Goal: Task Accomplishment & Management: Use online tool/utility

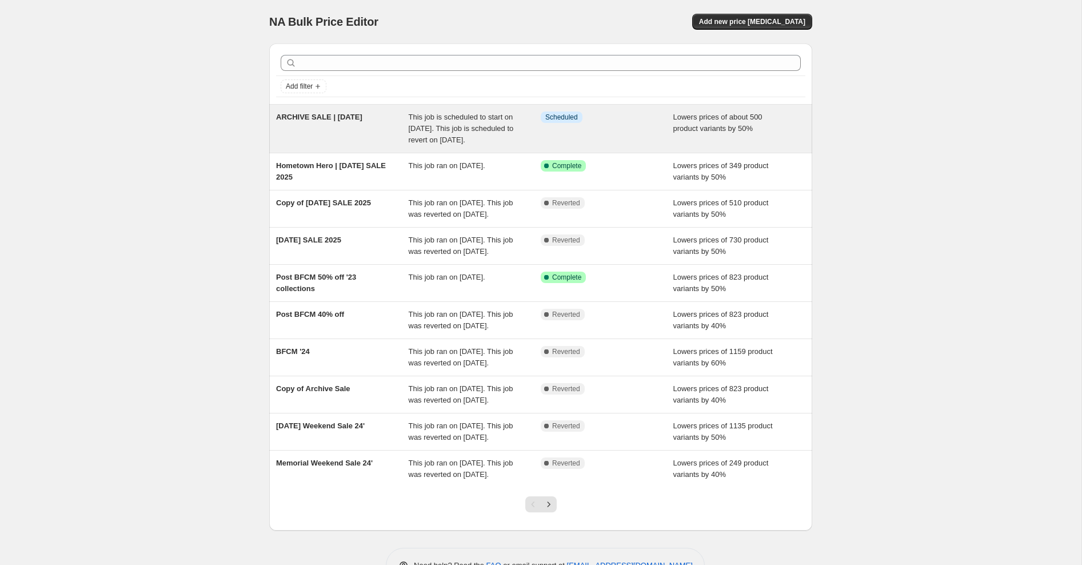
click at [489, 120] on span "This job is scheduled to start on [DATE]. This job is scheduled to revert on [D…" at bounding box center [461, 128] width 105 height 31
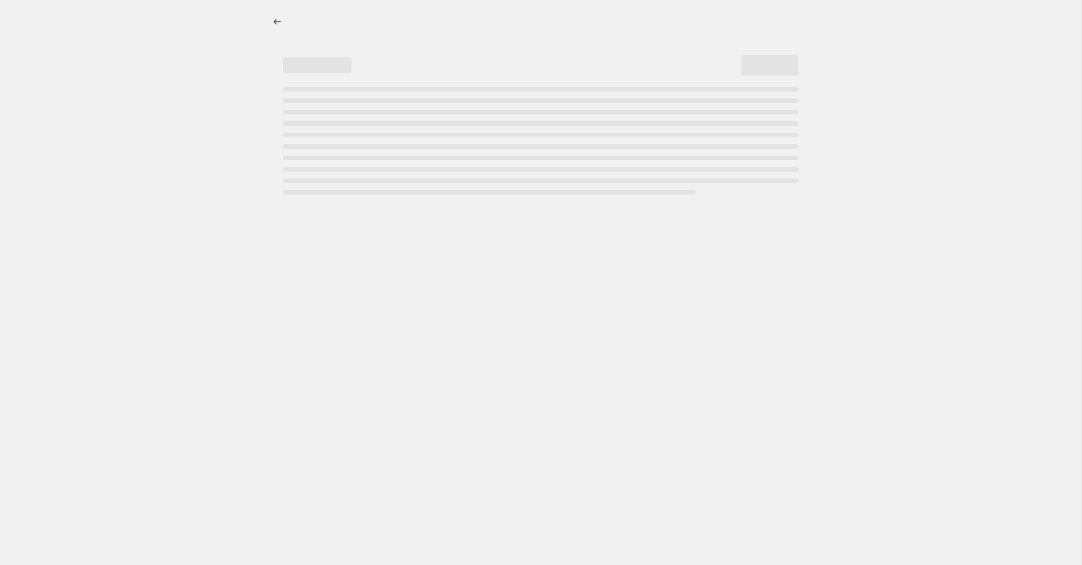
select select "percentage"
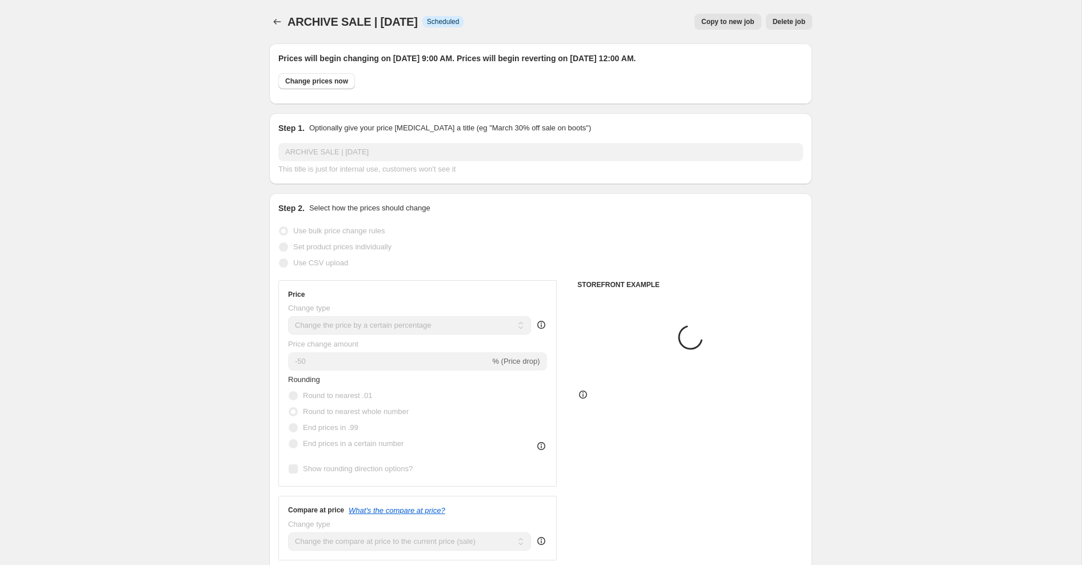
select select "collection"
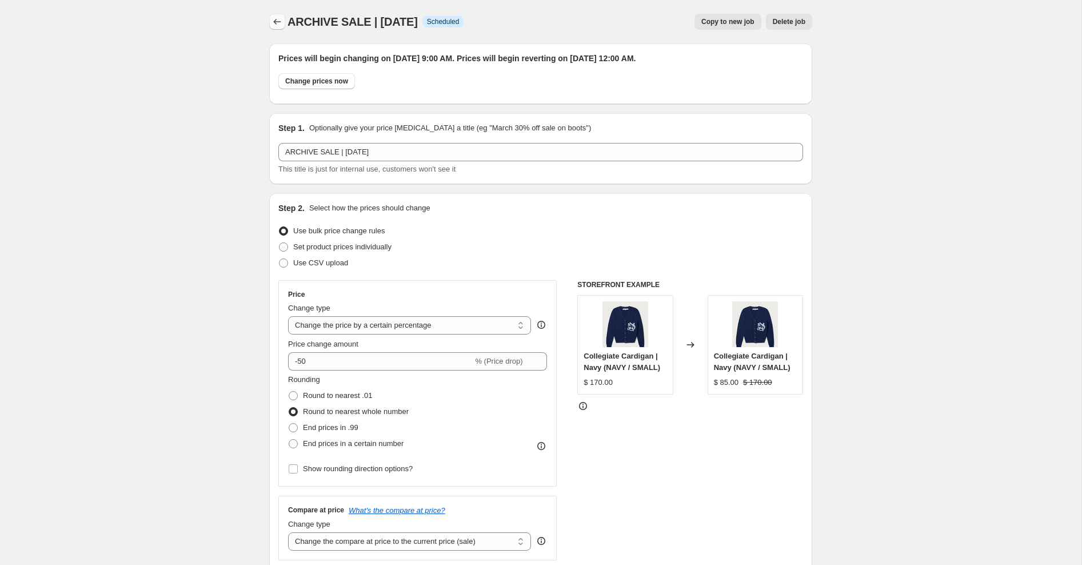
click at [273, 19] on icon "Price change jobs" at bounding box center [277, 21] width 11 height 11
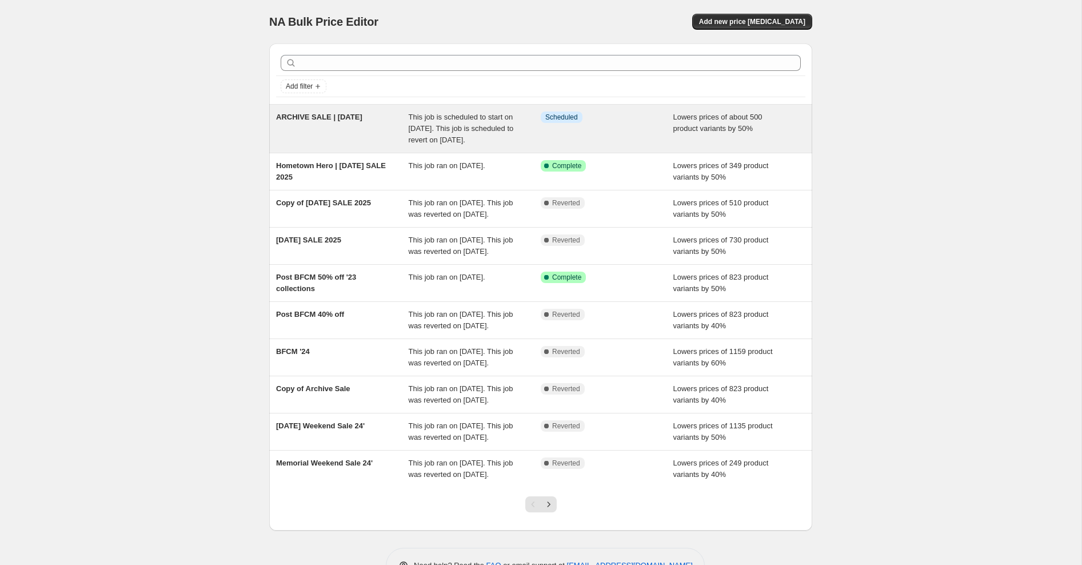
click at [425, 139] on span "This job is scheduled to start on [DATE]. This job is scheduled to revert on [D…" at bounding box center [461, 128] width 105 height 31
select select "percentage"
select select "collection"
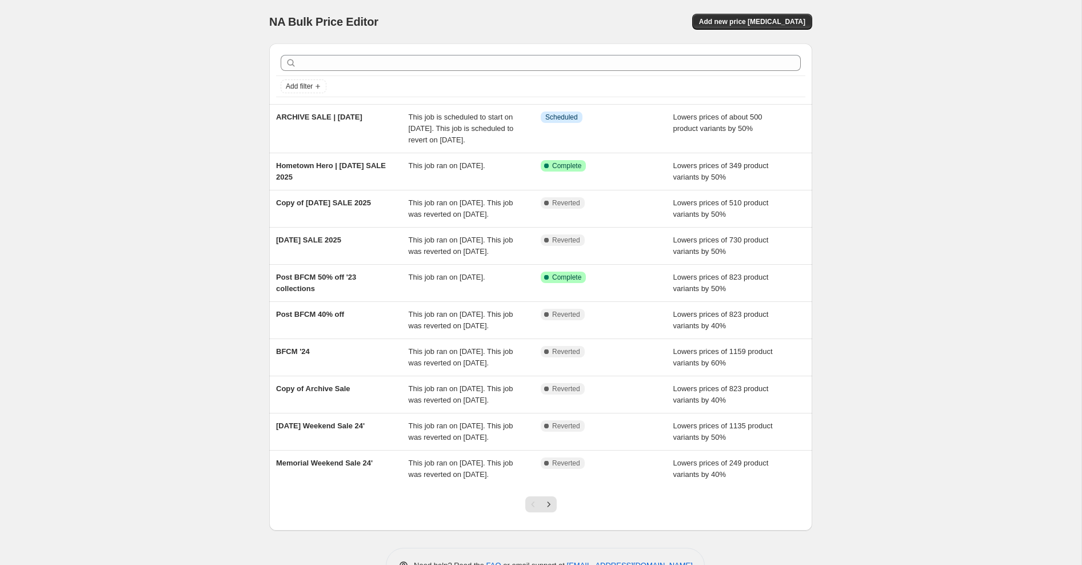
click at [165, 118] on div "NA Bulk Price Editor. This page is ready NA Bulk Price Editor Add new price [ME…" at bounding box center [541, 300] width 1082 height 600
